Goal: Task Accomplishment & Management: Manage account settings

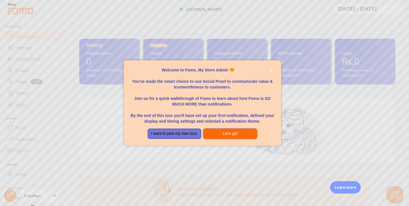
click at [221, 131] on button "Let's go!" at bounding box center [230, 133] width 54 height 10
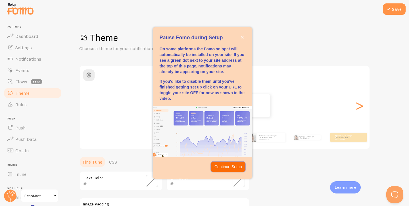
click at [229, 165] on p "Continue Setup" at bounding box center [228, 167] width 28 height 6
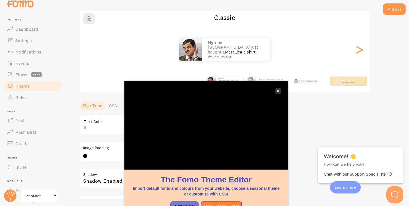
click at [278, 89] on icon "close," at bounding box center [278, 90] width 3 height 3
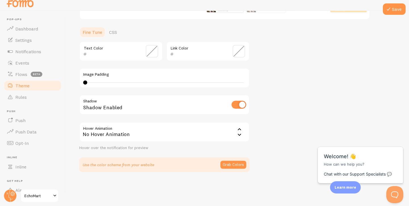
scroll to position [7, 0]
click at [217, 132] on div "No Hover Animation" at bounding box center [164, 132] width 170 height 20
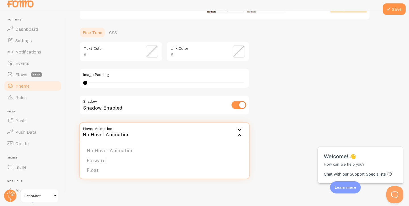
click at [261, 133] on div "Theme Choose a theme for your notifications Classic My from [GEOGRAPHIC_DATA] j…" at bounding box center [237, 38] width 316 height 270
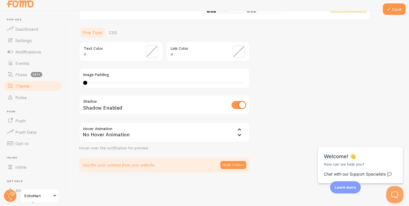
click at [225, 137] on div "No Hover Animation" at bounding box center [164, 132] width 170 height 20
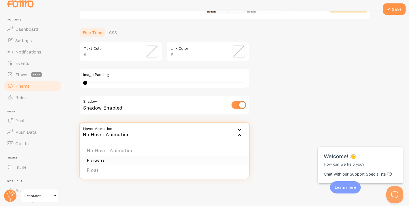
click at [184, 160] on li "Forward" at bounding box center [164, 160] width 169 height 10
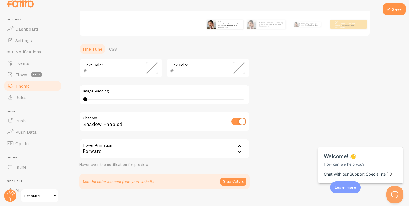
scroll to position [120, 0]
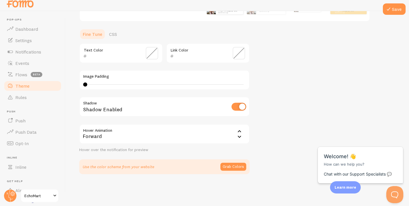
click at [231, 139] on div "Forward" at bounding box center [164, 134] width 170 height 20
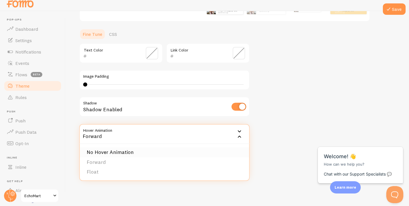
click at [145, 152] on li "No Hover Animation" at bounding box center [164, 152] width 169 height 10
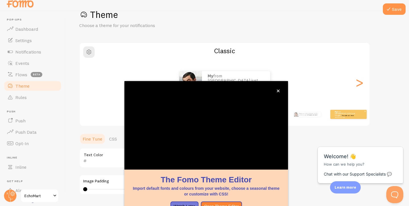
scroll to position [49, 0]
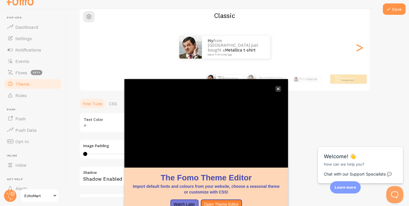
click at [277, 89] on icon "close," at bounding box center [278, 88] width 3 height 3
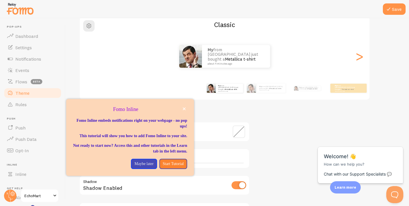
scroll to position [0, 0]
click at [14, 75] on link "Events" at bounding box center [32, 69] width 59 height 11
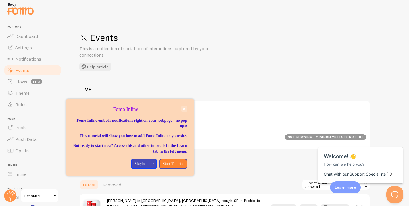
click at [182, 109] on button "close," at bounding box center [184, 109] width 6 height 6
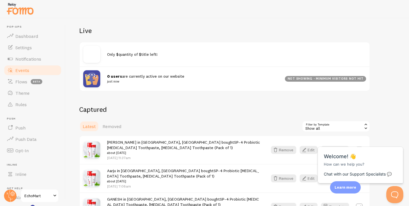
scroll to position [59, 0]
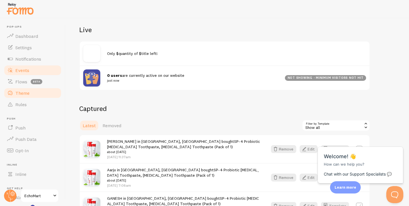
click at [31, 94] on link "Theme" at bounding box center [32, 92] width 59 height 11
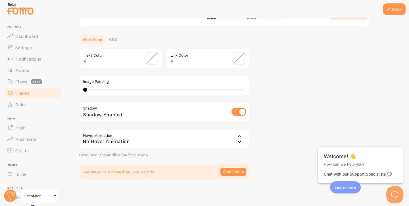
scroll to position [122, 0]
